Goal: Task Accomplishment & Management: Complete application form

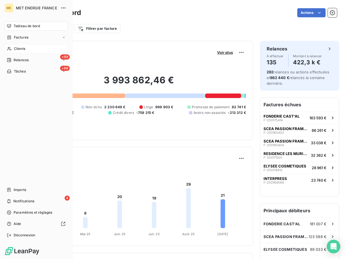
click at [9, 49] on icon at bounding box center [9, 49] width 5 height 5
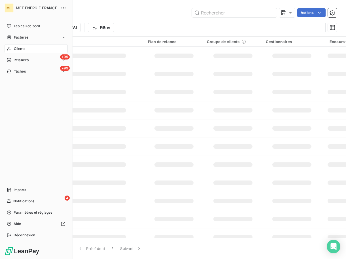
click at [16, 49] on span "Clients" at bounding box center [19, 48] width 11 height 5
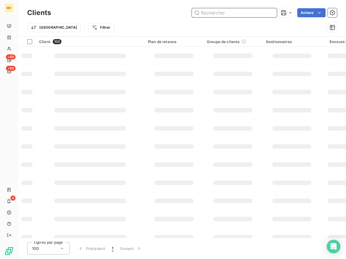
click at [233, 11] on input "text" at bounding box center [234, 12] width 85 height 9
paste input "METFRA000006740"
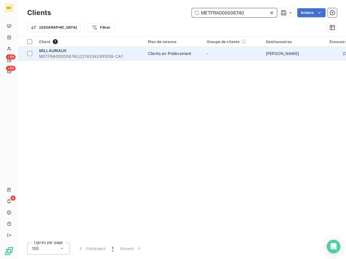
type input "METFRA000006740"
click at [72, 56] on span "METFRA000006740_02193342951059-CA1" at bounding box center [90, 57] width 102 height 6
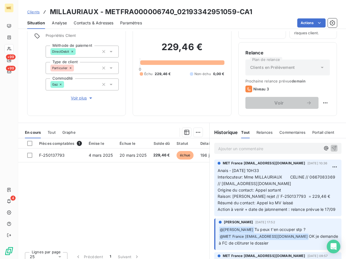
scroll to position [45, 0]
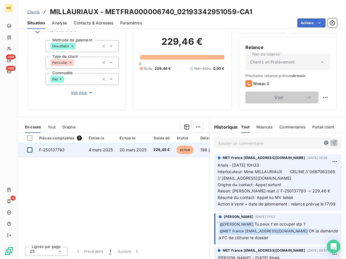
click at [30, 150] on div at bounding box center [29, 149] width 5 height 5
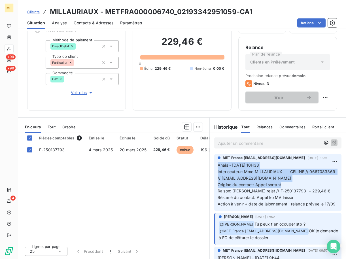
drag, startPoint x: 283, startPoint y: 184, endPoint x: 213, endPoint y: 165, distance: 73.2
click at [214, 165] on div "MET France [EMAIL_ADDRESS][DOMAIN_NAME] [DATE] 10:36 Anais - [DATE] 10H33 Inter…" at bounding box center [277, 182] width 127 height 57
copy p "Anais - [DATE] 10H33 Interlocuteur: Mme MILLAURIAUX CELINE // 0667083369 // [EM…"
click at [193, 130] on html "ME +99 +99 4 Clients MILLAURIAUX - METFRA000006740_02193342951059-CA1 Situation…" at bounding box center [173, 129] width 346 height 259
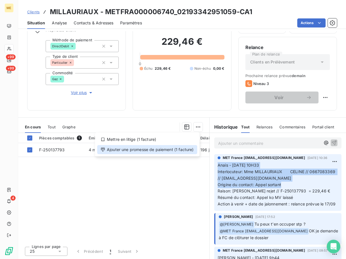
click at [128, 148] on div "Ajouter une promesse de paiement (1 facture)" at bounding box center [147, 149] width 100 height 9
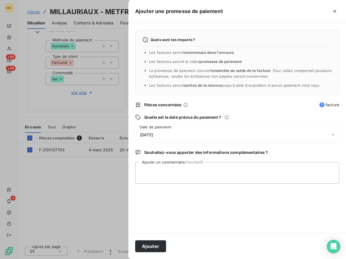
click at [168, 138] on div "[DATE]" at bounding box center [237, 135] width 204 height 16
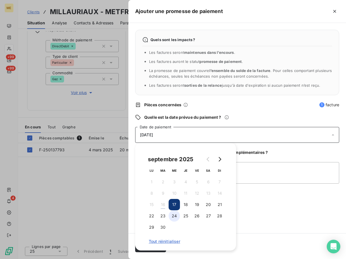
click at [176, 216] on button "24" at bounding box center [174, 215] width 11 height 11
click at [267, 174] on textarea "Ajouter un commentaire (facultatif)" at bounding box center [237, 173] width 204 height 22
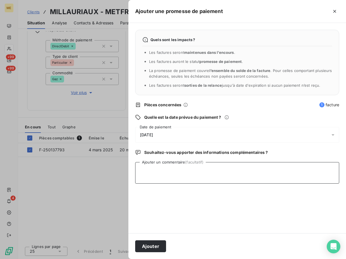
click at [183, 178] on textarea "Ajouter un commentaire (facultatif)" at bounding box center [237, 173] width 204 height 22
click at [203, 171] on textarea "Ajouter un commentaire (facultatif)" at bounding box center [237, 173] width 204 height 22
click at [191, 171] on textarea "Ajouter un commentaire (facultatif)" at bounding box center [237, 173] width 204 height 22
type textarea "P"
click at [244, 171] on textarea "[PERSON_NAME] [DATE] 16h35" at bounding box center [237, 173] width 204 height 22
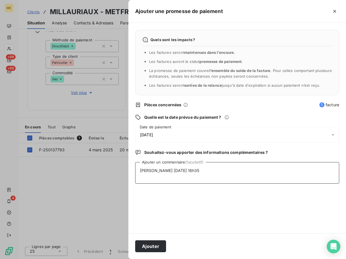
paste textarea "[EMAIL_ADDRESS][DOMAIN_NAME]"
click at [273, 172] on textarea "[PERSON_NAME] [DATE] 16h35 [EMAIL_ADDRESS][DOMAIN_NAME]" at bounding box center [237, 173] width 204 height 22
paste textarea "[DATE] 13:30"
click at [176, 176] on textarea "[PERSON_NAME] [DATE] 16h35 [EMAIL_ADDRESS][DOMAIN_NAME] [DATE] 13:30" at bounding box center [237, 173] width 204 height 22
paste textarea "[URL][DOMAIN_NAME]"
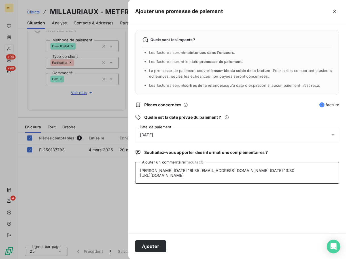
type textarea "[PERSON_NAME] [DATE] 16h35 [EMAIL_ADDRESS][DOMAIN_NAME] [DATE] 13:30 [URL][DOMA…"
drag, startPoint x: 167, startPoint y: 125, endPoint x: 168, endPoint y: 130, distance: 4.5
click at [168, 128] on div "Quels sont les impacts ? Les factures seront maintenues dans l’encours . Les fa…" at bounding box center [237, 128] width 218 height 210
click at [168, 130] on div "[DATE]" at bounding box center [237, 135] width 204 height 16
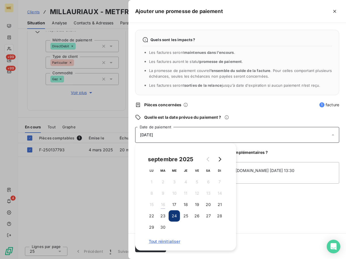
click at [279, 233] on div "Quels sont les impacts ? Les factures seront maintenues dans l’encours . Les fa…" at bounding box center [237, 128] width 218 height 210
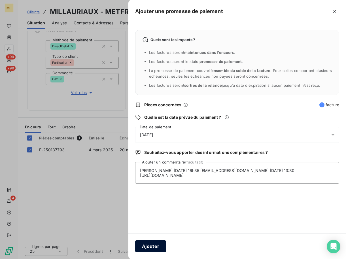
click at [155, 249] on button "Ajouter" at bounding box center [150, 247] width 31 height 12
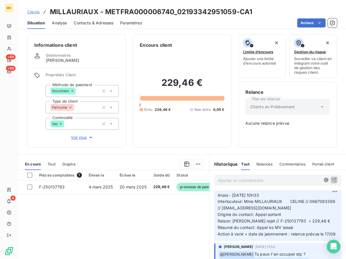
scroll to position [0, 0]
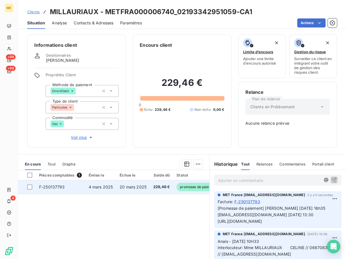
click at [60, 190] on td "F-250137793" at bounding box center [61, 187] width 50 height 14
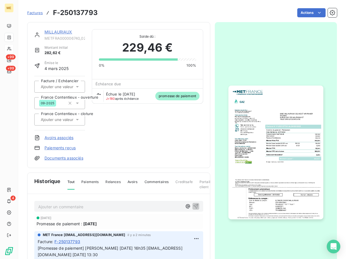
click at [277, 154] on img "button" at bounding box center [276, 153] width 95 height 134
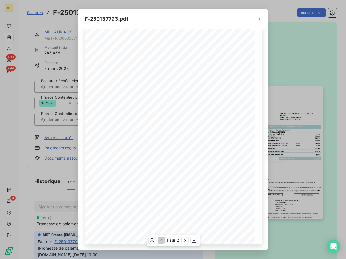
scroll to position [33, 0]
click at [194, 241] on icon "button" at bounding box center [194, 241] width 6 height 6
